Goal: Task Accomplishment & Management: Use online tool/utility

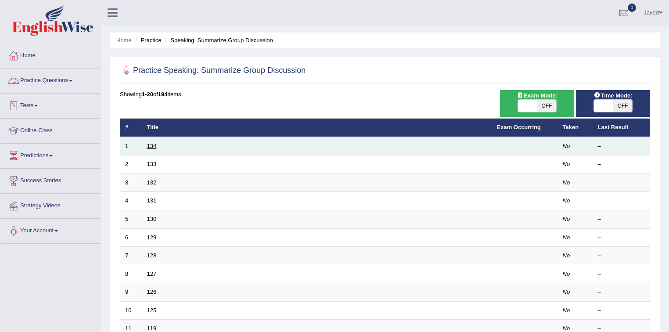
click at [151, 148] on link "134" at bounding box center [152, 146] width 10 height 7
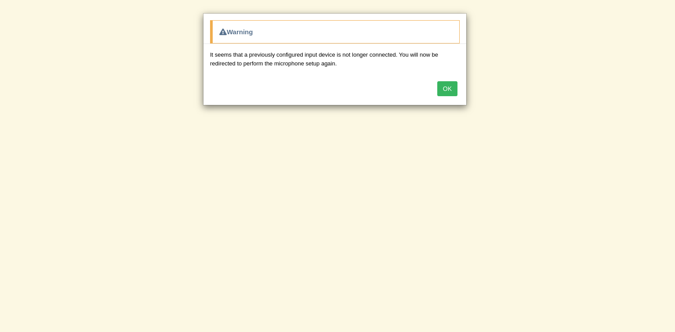
scroll to position [35, 0]
click at [441, 91] on button "OK" at bounding box center [447, 88] width 20 height 15
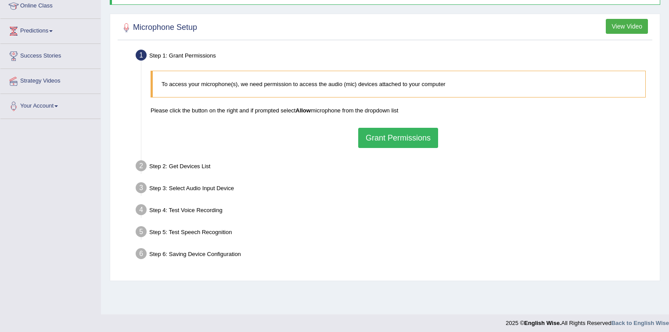
scroll to position [129, 0]
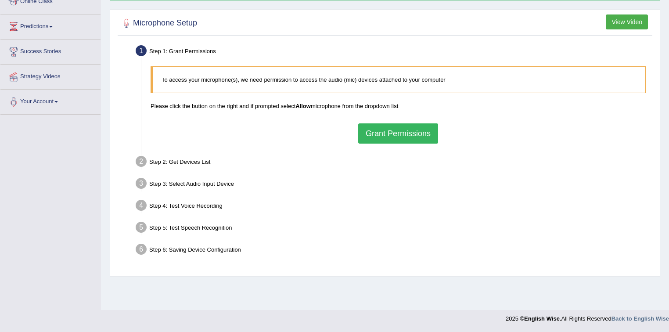
click at [385, 137] on button "Grant Permissions" at bounding box center [398, 133] width 80 height 20
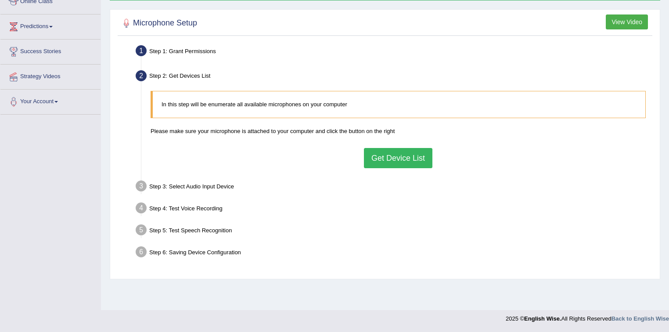
click at [397, 153] on button "Get Device List" at bounding box center [398, 158] width 69 height 20
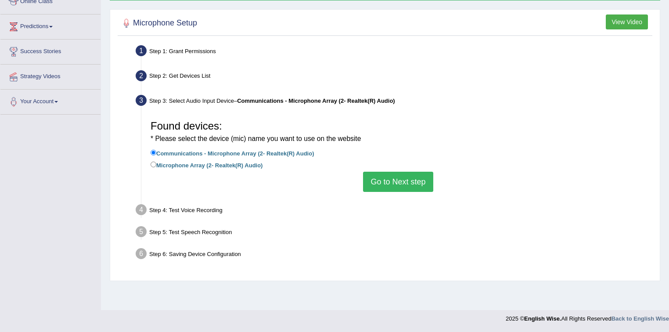
click at [405, 179] on button "Go to Next step" at bounding box center [398, 182] width 70 height 20
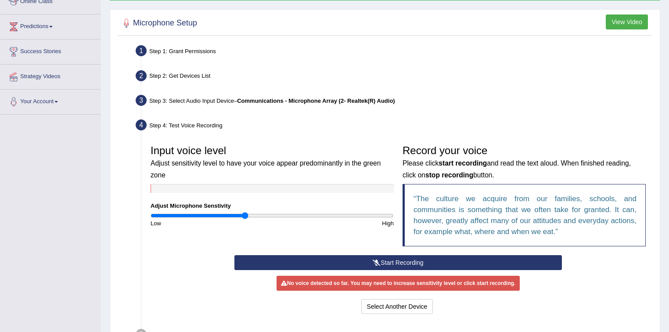
drag, startPoint x: 390, startPoint y: 260, endPoint x: 384, endPoint y: 258, distance: 6.1
click at [384, 258] on button "Start Recording" at bounding box center [398, 262] width 327 height 15
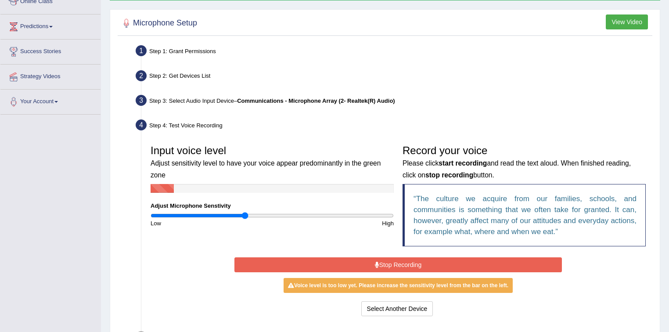
click at [411, 267] on button "Stop Recording" at bounding box center [398, 264] width 327 height 15
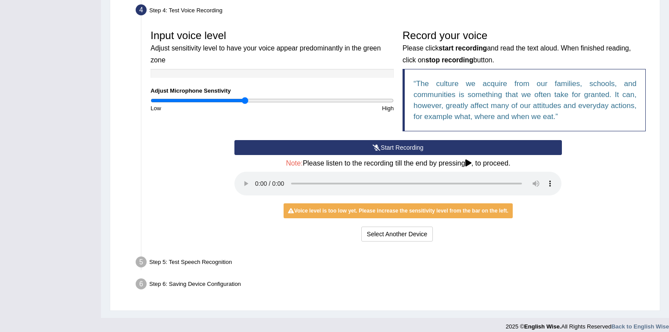
scroll to position [251, 0]
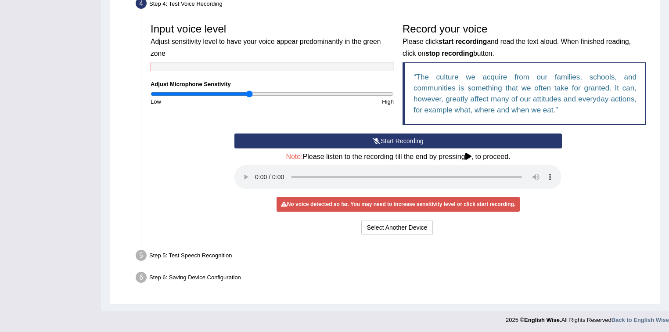
drag, startPoint x: 243, startPoint y: 91, endPoint x: 250, endPoint y: 93, distance: 6.8
click at [250, 93] on input "range" at bounding box center [272, 93] width 243 height 7
click at [392, 140] on button "Start Recording" at bounding box center [398, 141] width 327 height 15
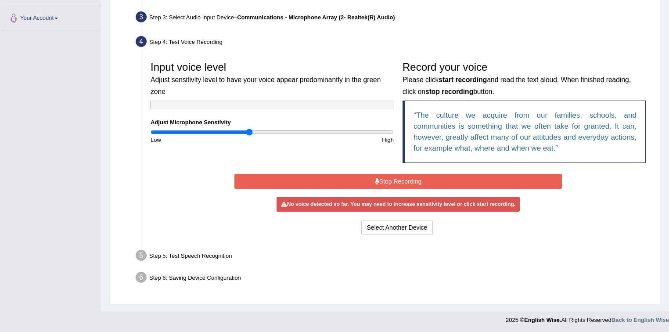
scroll to position [210, 0]
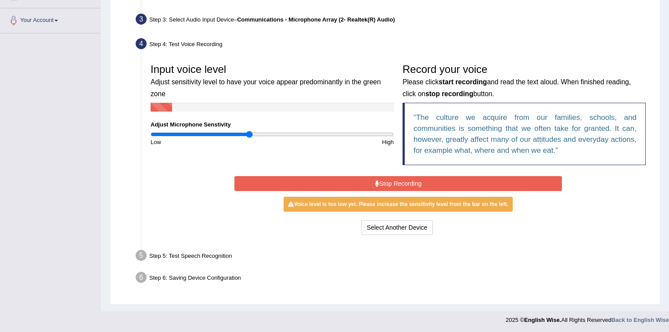
click at [391, 178] on button "Stop Recording" at bounding box center [398, 183] width 327 height 15
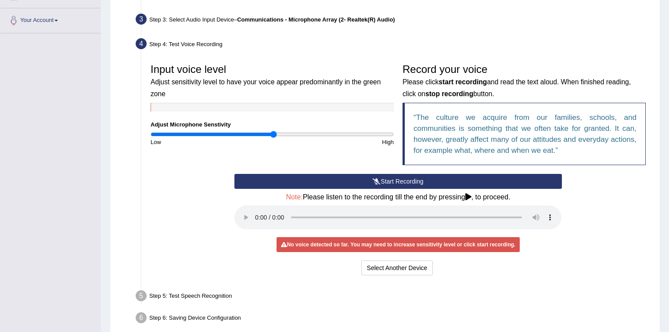
drag, startPoint x: 253, startPoint y: 135, endPoint x: 272, endPoint y: 137, distance: 19.8
click at [272, 137] on input "range" at bounding box center [272, 134] width 243 height 7
click at [361, 179] on button "Start Recording" at bounding box center [398, 181] width 327 height 15
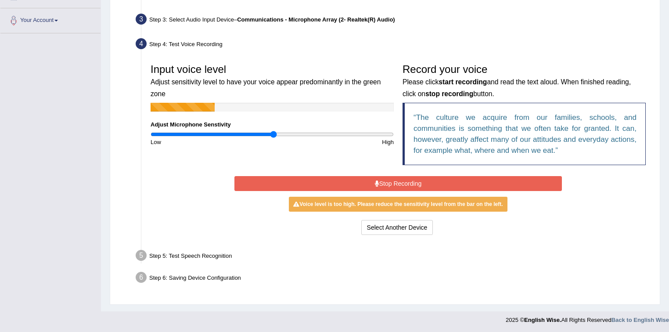
click at [351, 184] on button "Stop Recording" at bounding box center [398, 183] width 327 height 15
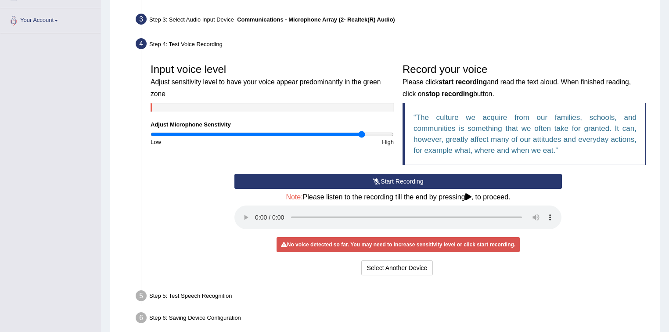
drag, startPoint x: 273, startPoint y: 134, endPoint x: 356, endPoint y: 132, distance: 83.1
click at [361, 131] on input "range" at bounding box center [272, 134] width 243 height 7
click at [373, 179] on icon at bounding box center [377, 181] width 8 height 6
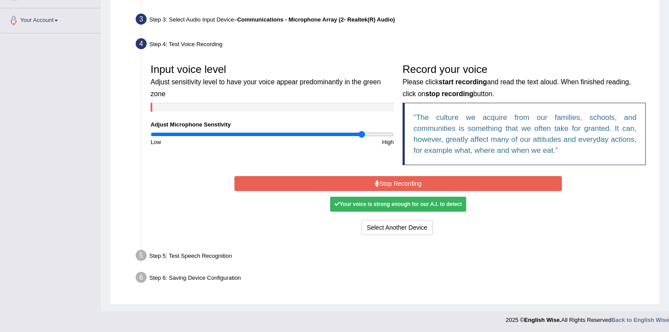
click at [373, 179] on button "Stop Recording" at bounding box center [398, 183] width 327 height 15
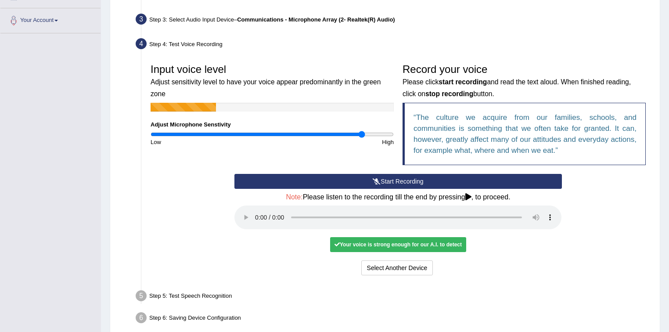
click at [373, 179] on icon at bounding box center [377, 181] width 8 height 6
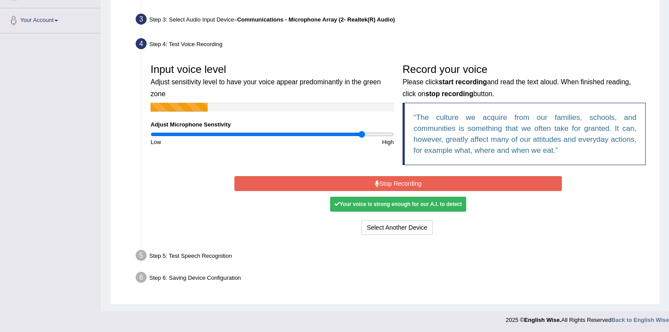
click at [369, 204] on div "Your voice is strong enough for our A.I. to detect" at bounding box center [398, 204] width 136 height 15
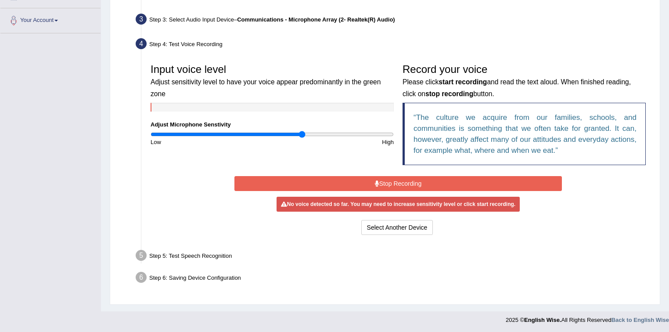
drag, startPoint x: 361, startPoint y: 134, endPoint x: 303, endPoint y: 142, distance: 58.5
click at [303, 138] on input "range" at bounding box center [272, 134] width 243 height 7
drag, startPoint x: 303, startPoint y: 133, endPoint x: 292, endPoint y: 134, distance: 10.7
click at [292, 134] on input "range" at bounding box center [272, 134] width 243 height 7
drag, startPoint x: 293, startPoint y: 130, endPoint x: 269, endPoint y: 132, distance: 24.2
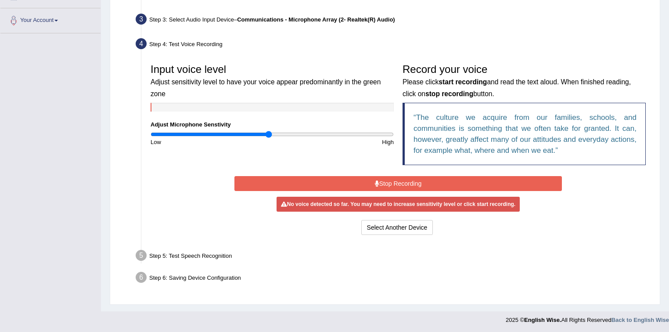
click at [269, 132] on input "range" at bounding box center [272, 134] width 243 height 7
drag, startPoint x: 269, startPoint y: 132, endPoint x: 352, endPoint y: 133, distance: 82.6
type input "1.68"
click at [352, 133] on input "range" at bounding box center [272, 134] width 243 height 7
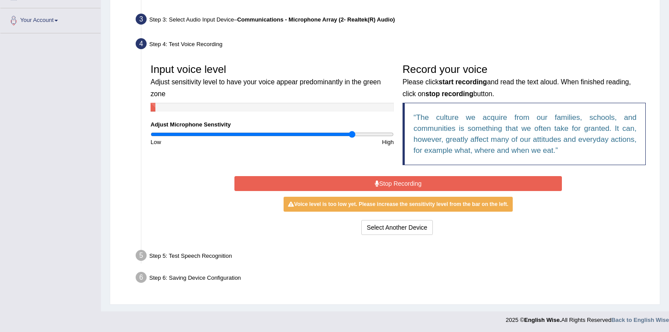
click at [361, 186] on button "Stop Recording" at bounding box center [398, 183] width 327 height 15
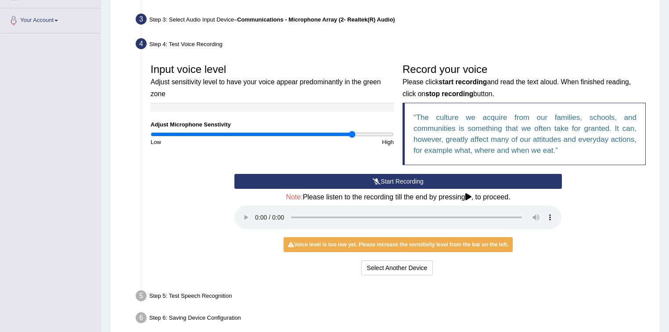
click at [409, 178] on button "Start Recording" at bounding box center [398, 181] width 327 height 15
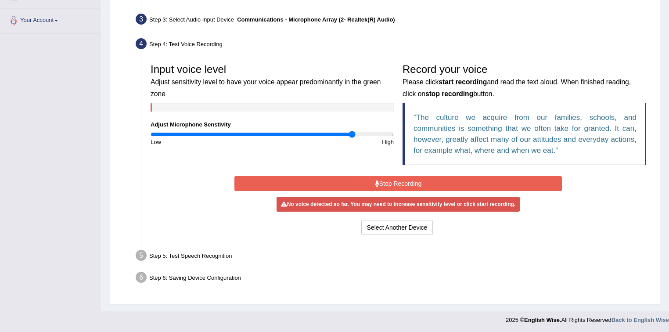
click at [199, 44] on div "Step 4: Test Voice Recording" at bounding box center [394, 45] width 524 height 19
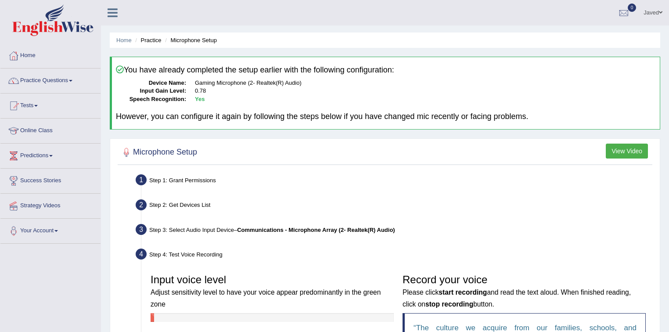
scroll to position [35, 0]
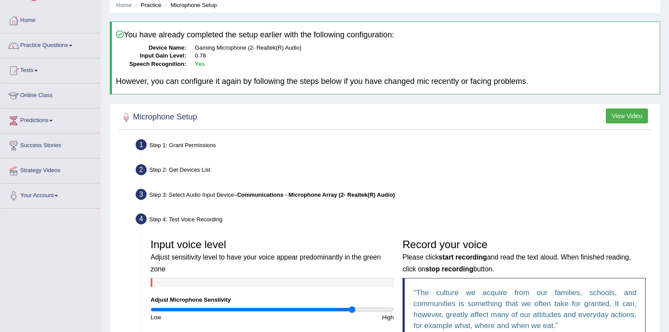
click at [164, 181] on ul "Step 1: Grant Permissions To access your microphone(s), we need permission to a…" at bounding box center [385, 300] width 531 height 327
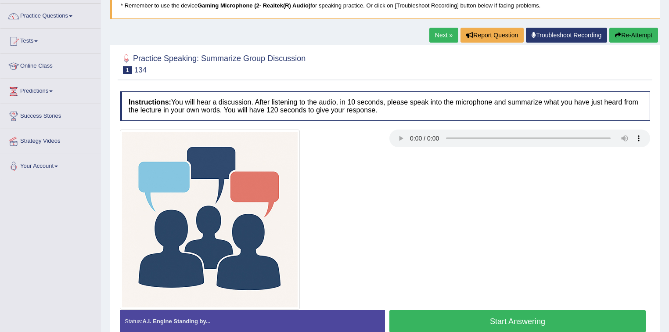
scroll to position [129, 0]
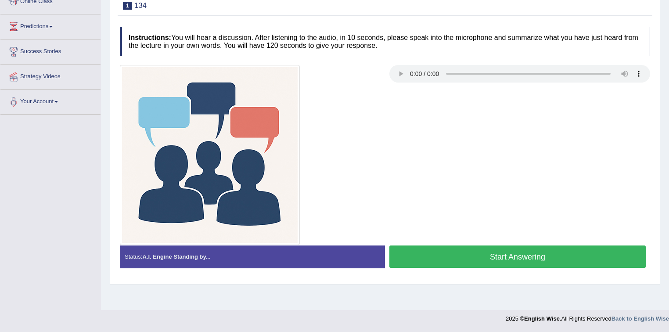
click at [487, 254] on button "Start Answering" at bounding box center [518, 257] width 257 height 22
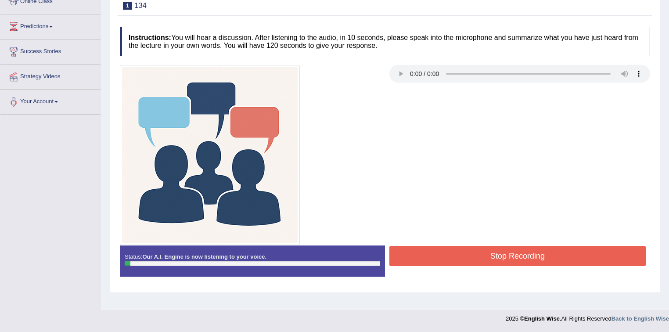
click at [487, 254] on button "Stop Recording" at bounding box center [518, 256] width 257 height 20
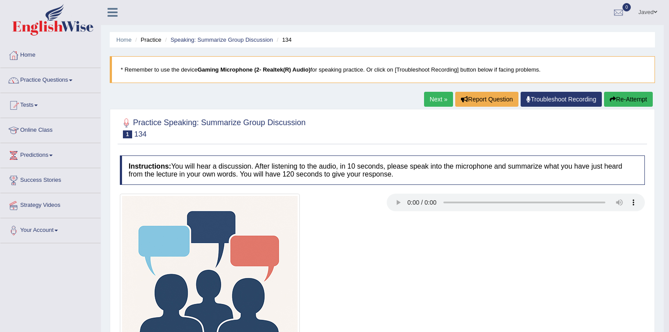
scroll to position [0, 0]
